Goal: Transaction & Acquisition: Purchase product/service

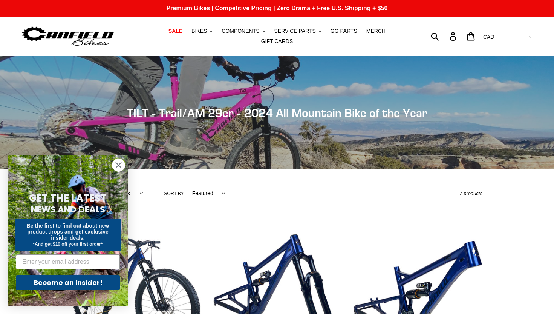
click at [118, 167] on circle "Close dialog" at bounding box center [118, 165] width 12 height 12
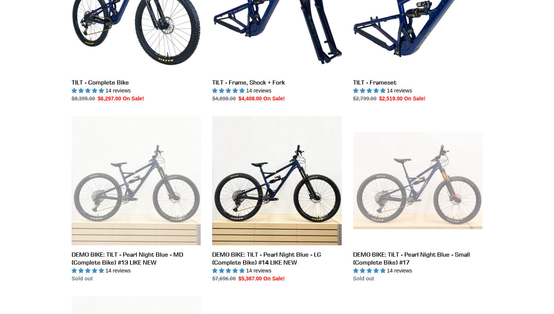
scroll to position [261, 0]
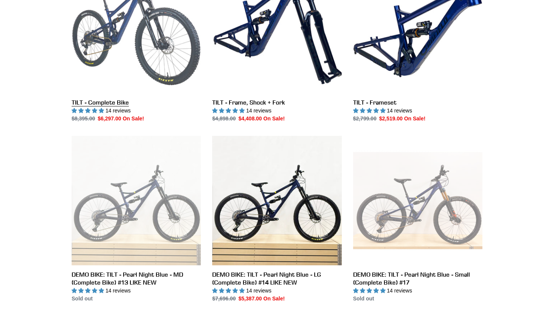
click at [122, 28] on link "TILT - Complete Bike" at bounding box center [136, 43] width 129 height 159
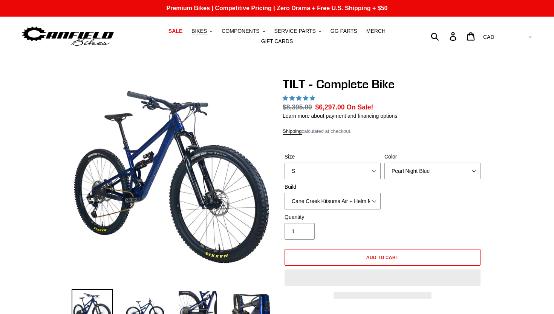
select select "highest-rating"
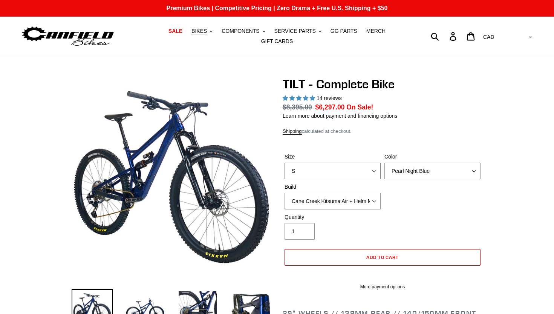
click at [302, 171] on select "S M L" at bounding box center [333, 170] width 96 height 17
select select "L"
click at [285, 162] on select "S M L" at bounding box center [333, 170] width 96 height 17
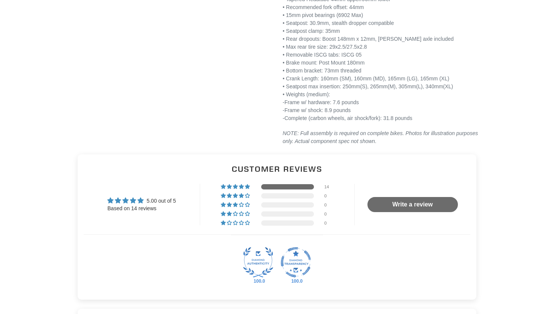
scroll to position [1329, 0]
